Goal: Find specific page/section: Find specific page/section

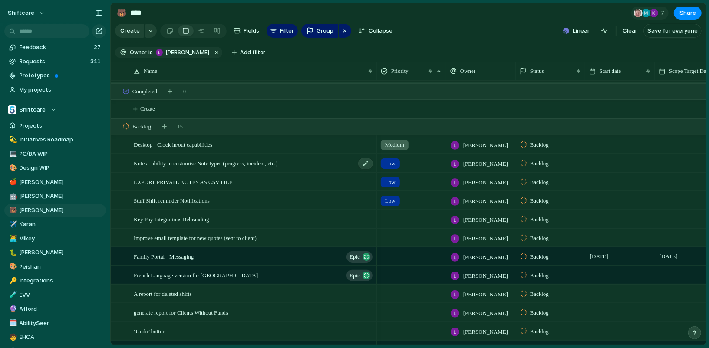
scroll to position [68, 0]
click at [212, 145] on span "Desktop - Clock in/out capabilities" at bounding box center [173, 144] width 79 height 10
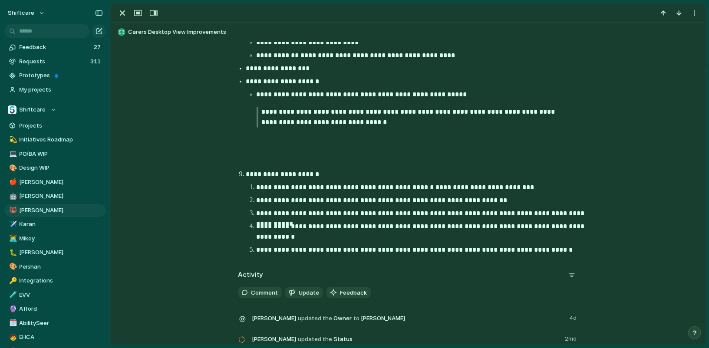
scroll to position [1153, 0]
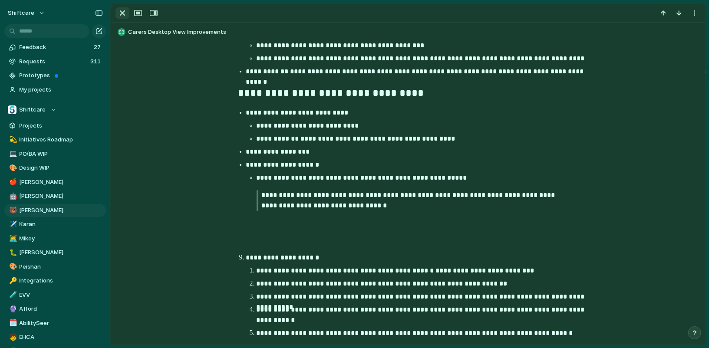
click at [120, 13] on div "button" at bounding box center [122, 13] width 10 height 10
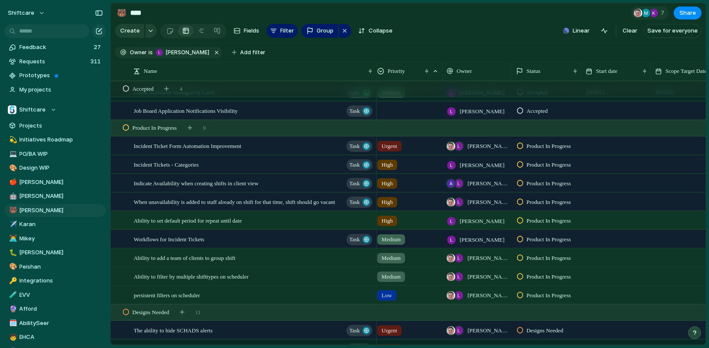
click at [241, 142] on span "Incident Ticket Form Automation Improvement" at bounding box center [188, 146] width 108 height 10
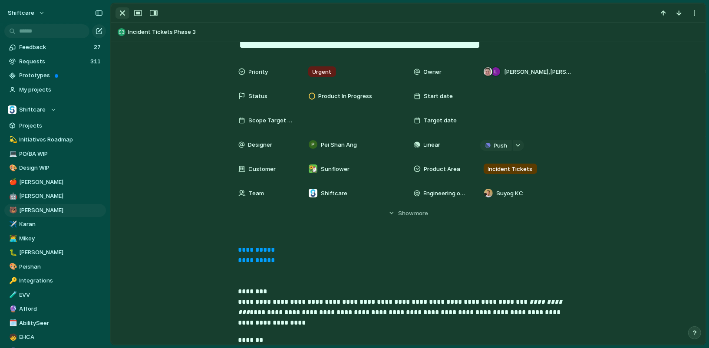
click at [121, 13] on div "button" at bounding box center [122, 13] width 10 height 10
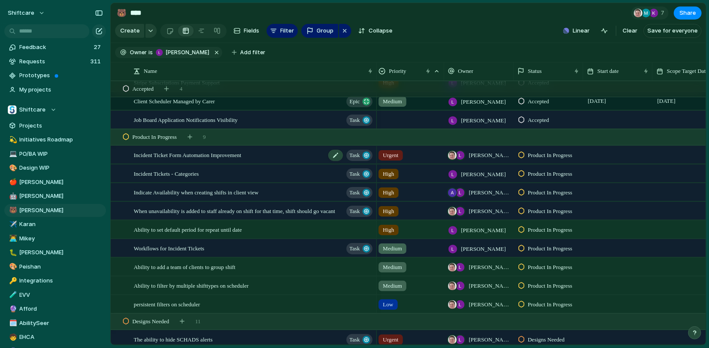
click at [218, 158] on span "Incident Ticket Form Automation Improvement" at bounding box center [188, 155] width 108 height 10
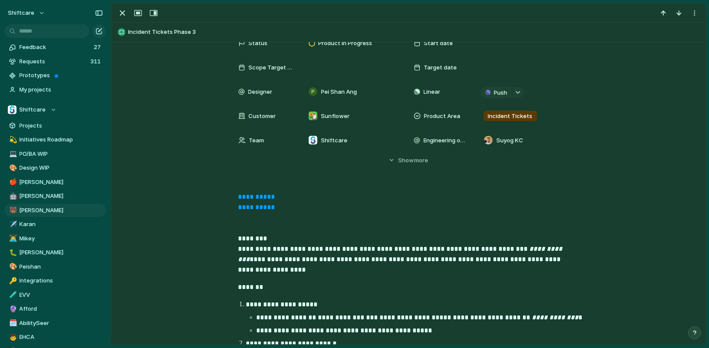
scroll to position [86, 0]
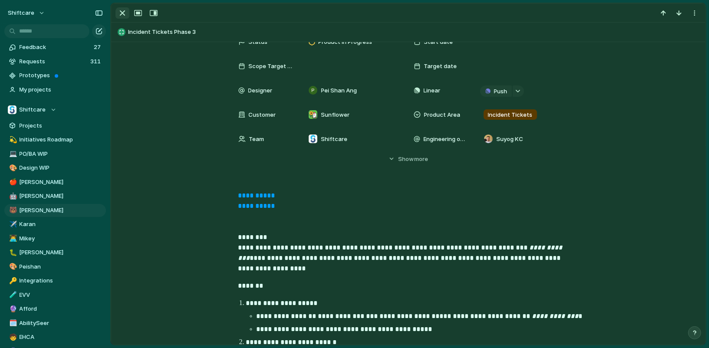
click at [118, 13] on div "button" at bounding box center [122, 13] width 10 height 10
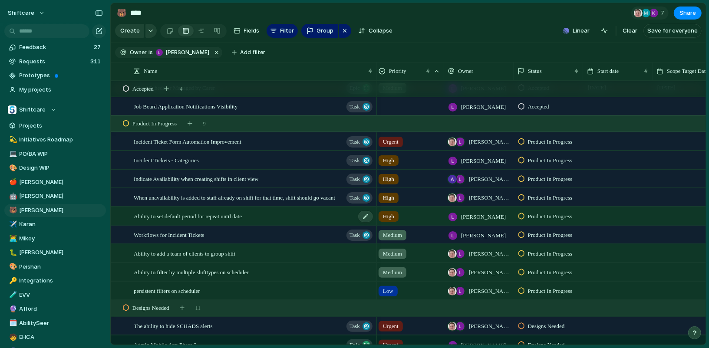
scroll to position [0, 3]
